Goal: Entertainment & Leisure: Consume media (video, audio)

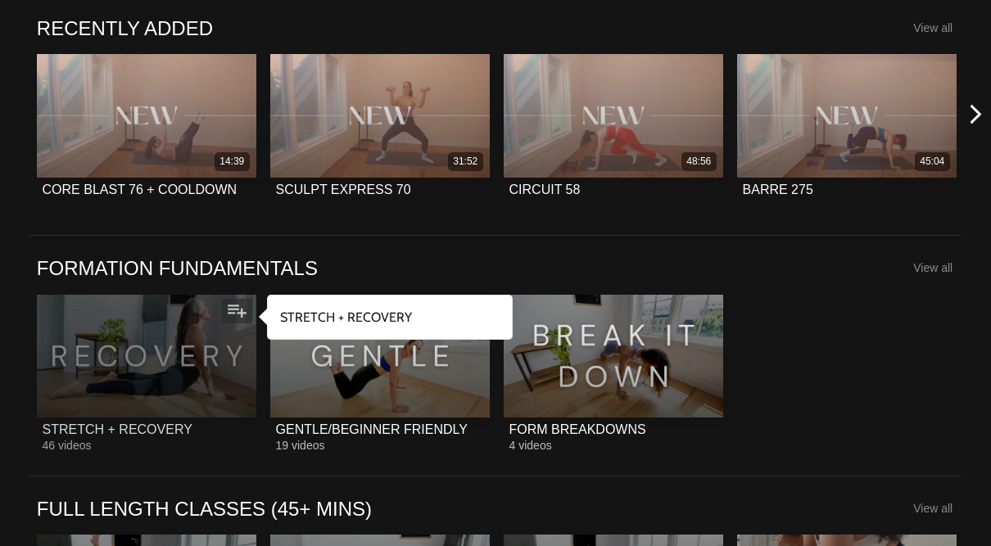
scroll to position [1151, 0]
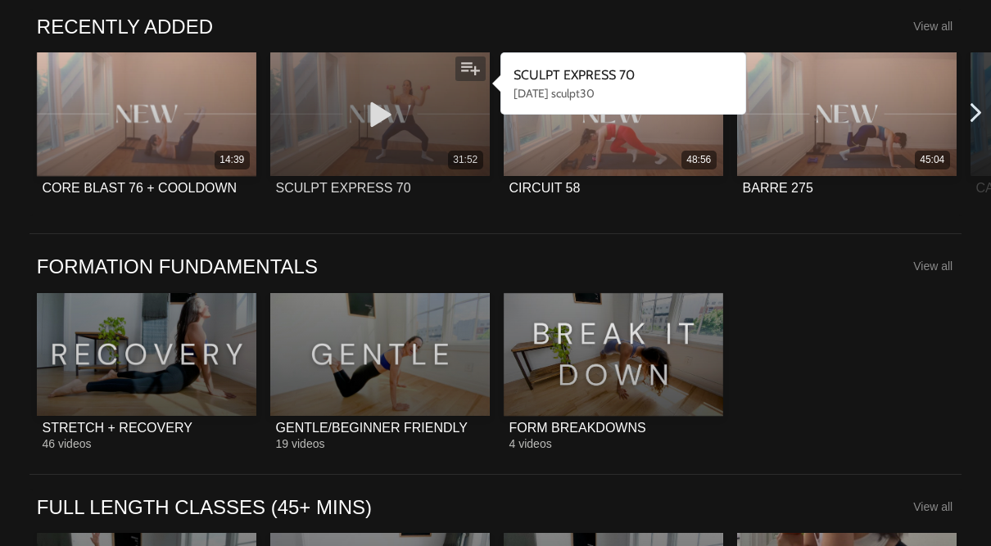
click at [333, 187] on div "SCULPT EXPRESS 70" at bounding box center [343, 188] width 135 height 16
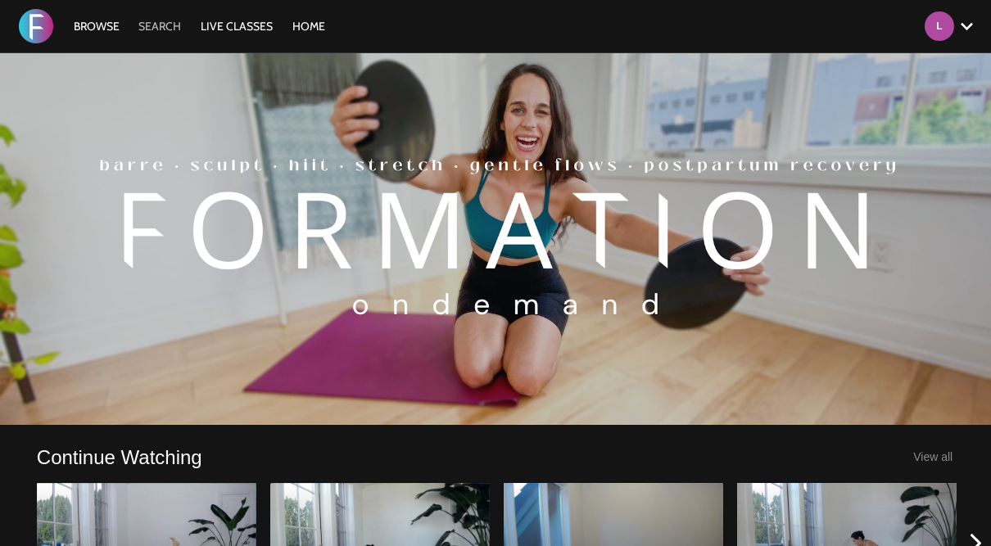
click at [167, 19] on link "Search" at bounding box center [159, 26] width 59 height 15
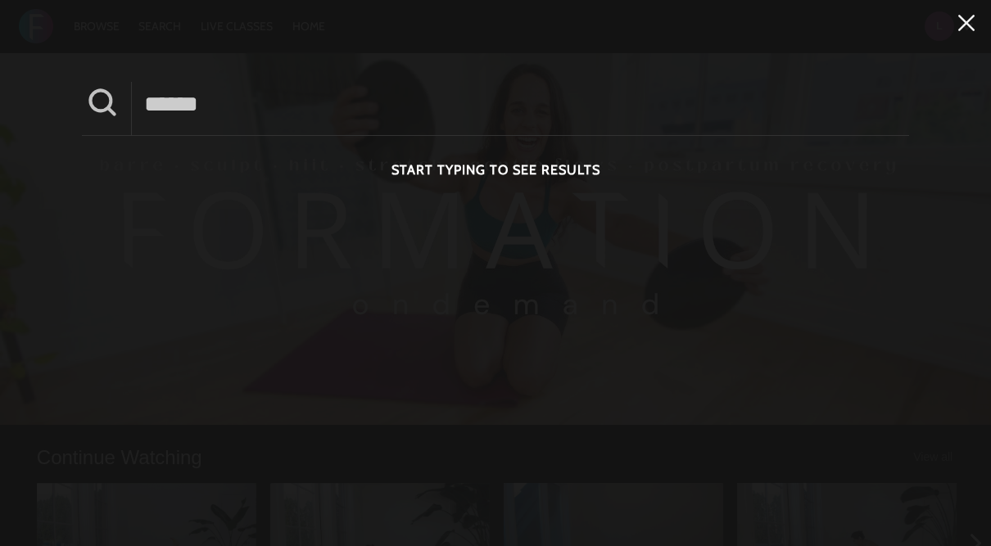
click at [969, 17] on icon at bounding box center [966, 23] width 31 height 28
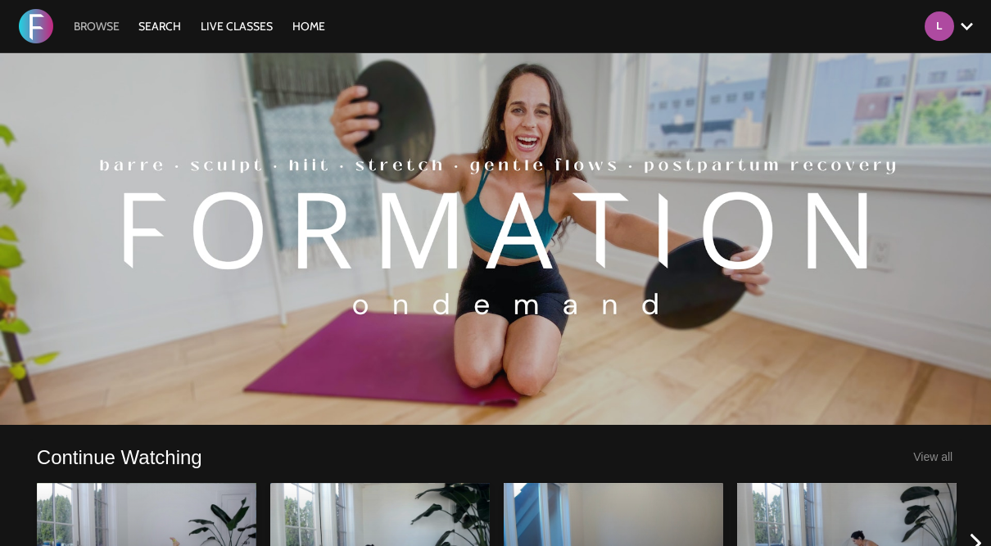
click at [96, 24] on link "Browse" at bounding box center [97, 26] width 62 height 15
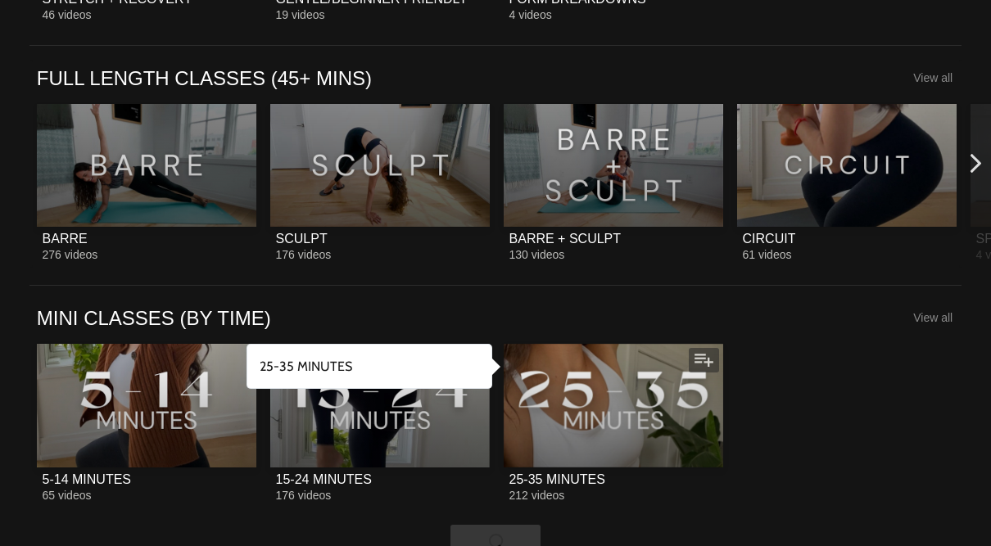
scroll to position [1604, 0]
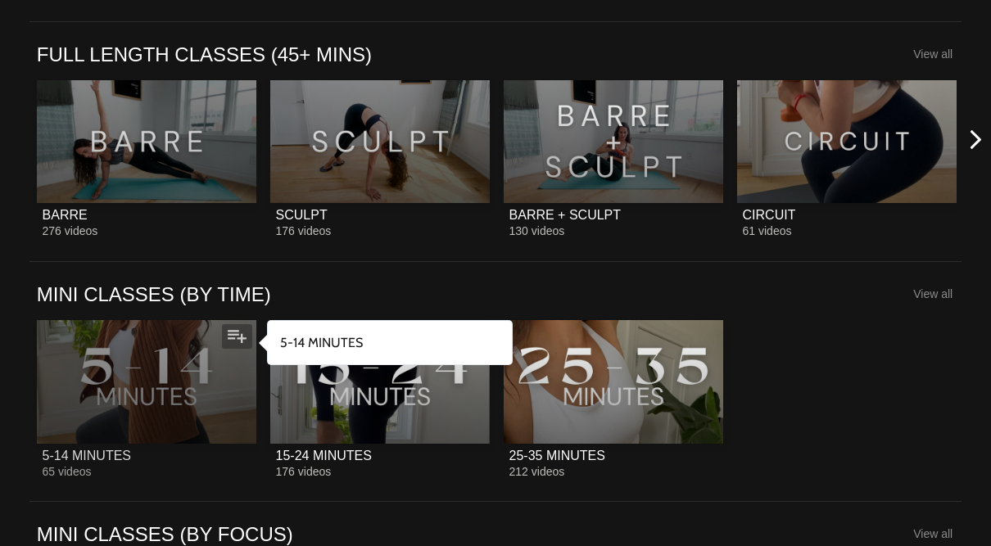
click at [188, 368] on div at bounding box center [147, 382] width 220 height 124
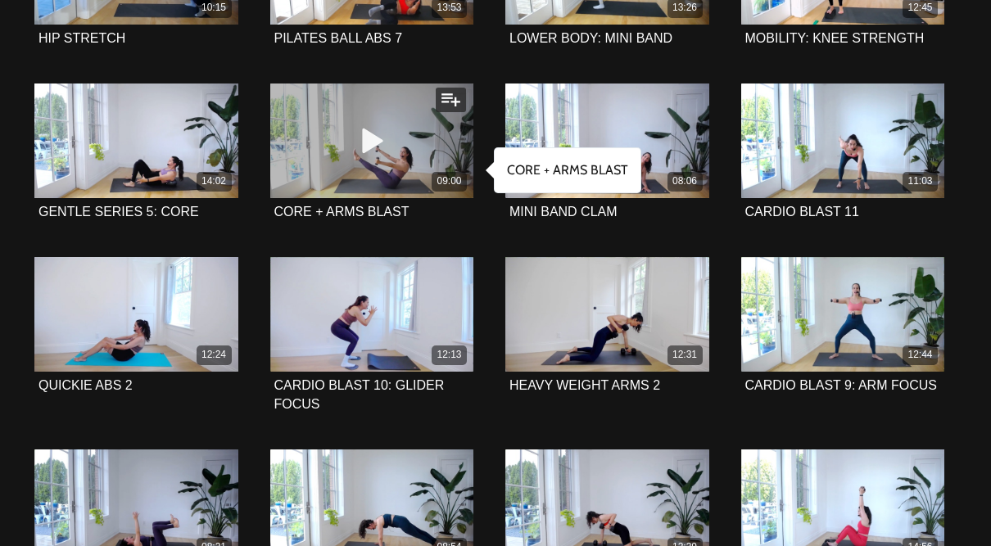
scroll to position [1476, 0]
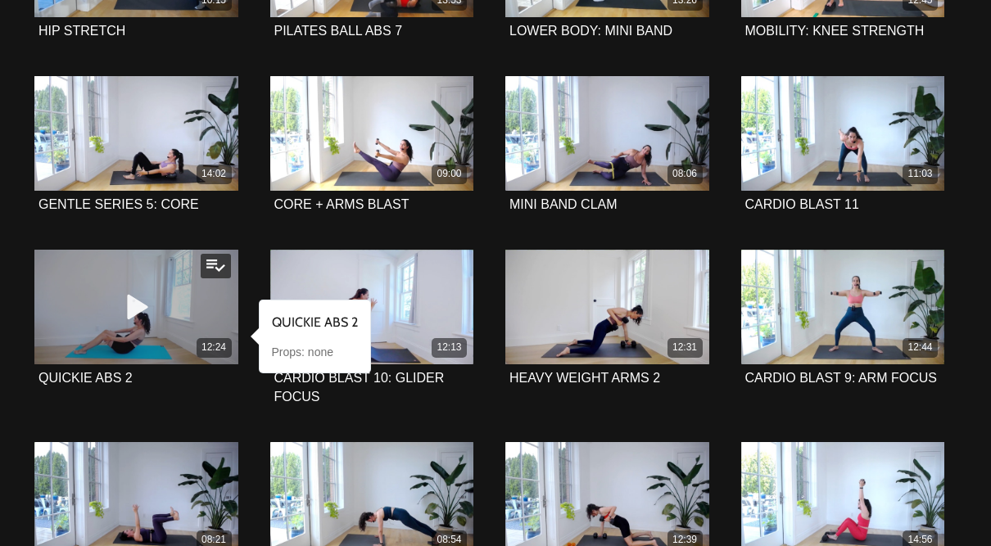
click at [62, 330] on div "12:24" at bounding box center [136, 307] width 204 height 115
